Goal: Find contact information: Find contact information

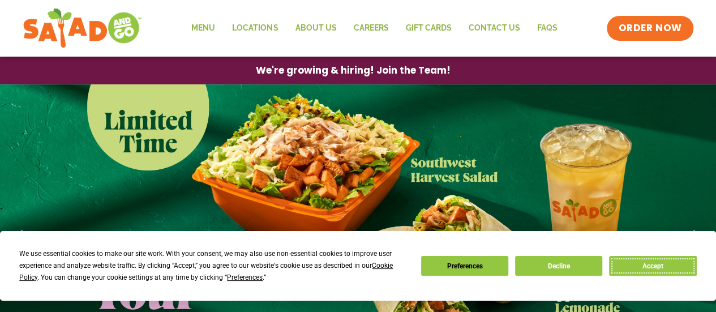
click at [651, 264] on button "Accept" at bounding box center [652, 266] width 87 height 20
click at [651, 264] on link "1 / 4" at bounding box center [358, 239] width 716 height 311
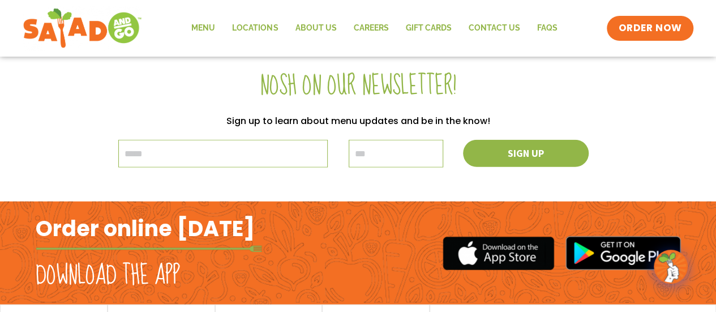
scroll to position [1416, 0]
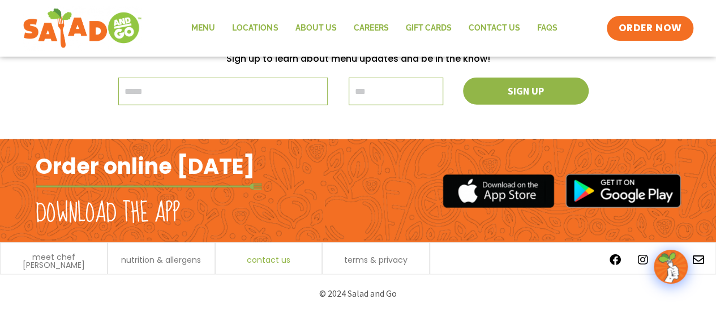
click at [275, 256] on span "contact us" at bounding box center [269, 260] width 44 height 8
